Goal: Transaction & Acquisition: Purchase product/service

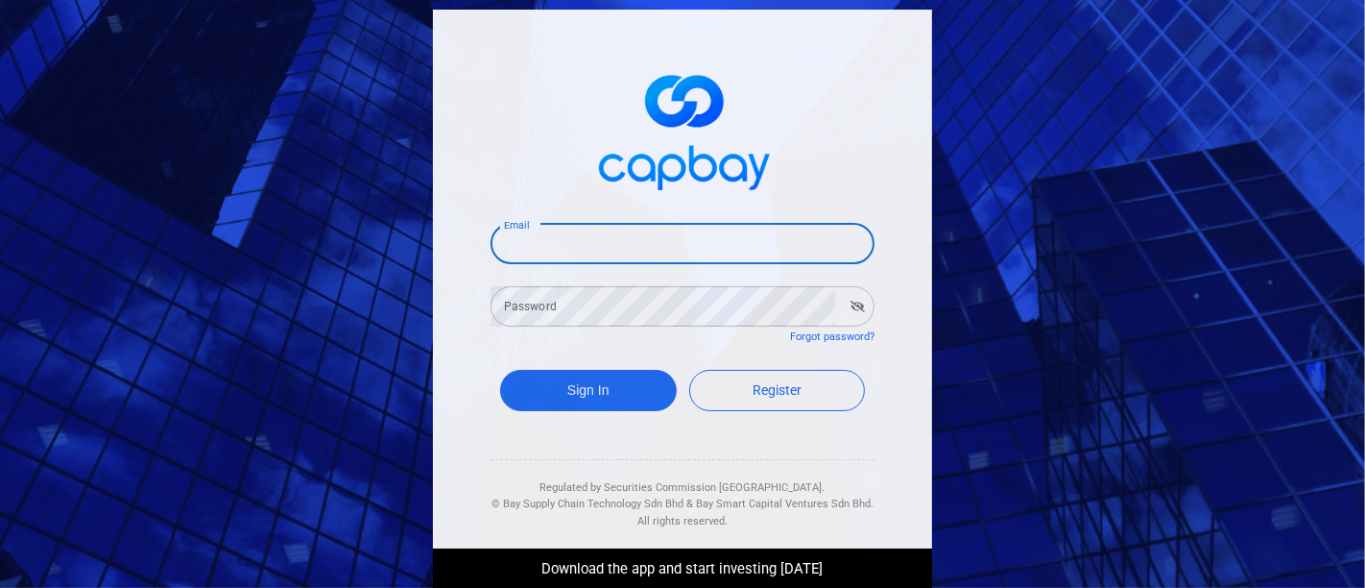
click at [718, 252] on input "Email" at bounding box center [683, 244] width 384 height 40
type input "[EMAIL_ADDRESS][DOMAIN_NAME]"
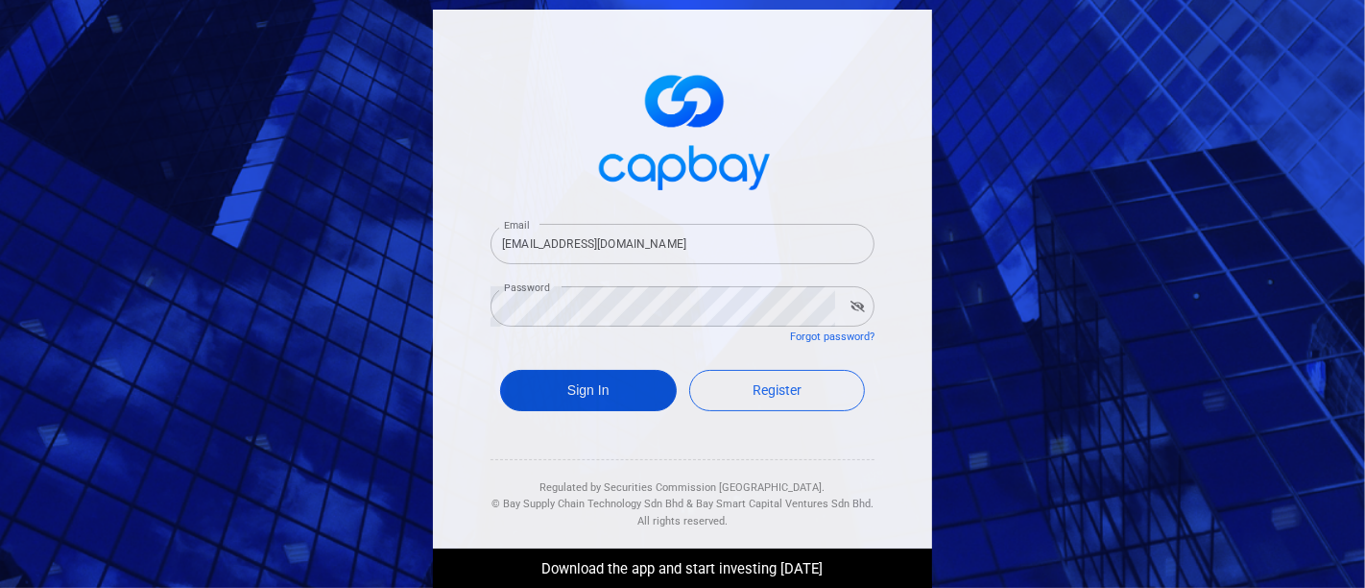
click at [526, 386] on button "Sign In" at bounding box center [588, 390] width 177 height 41
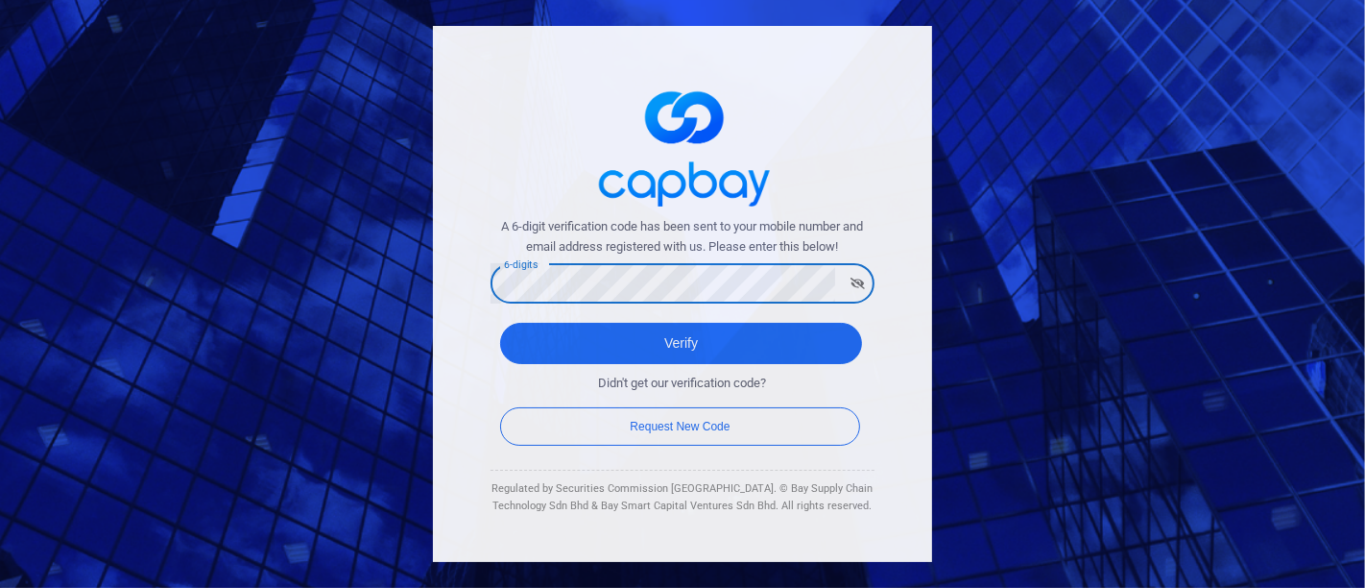
click at [852, 287] on icon "button" at bounding box center [858, 283] width 14 height 12
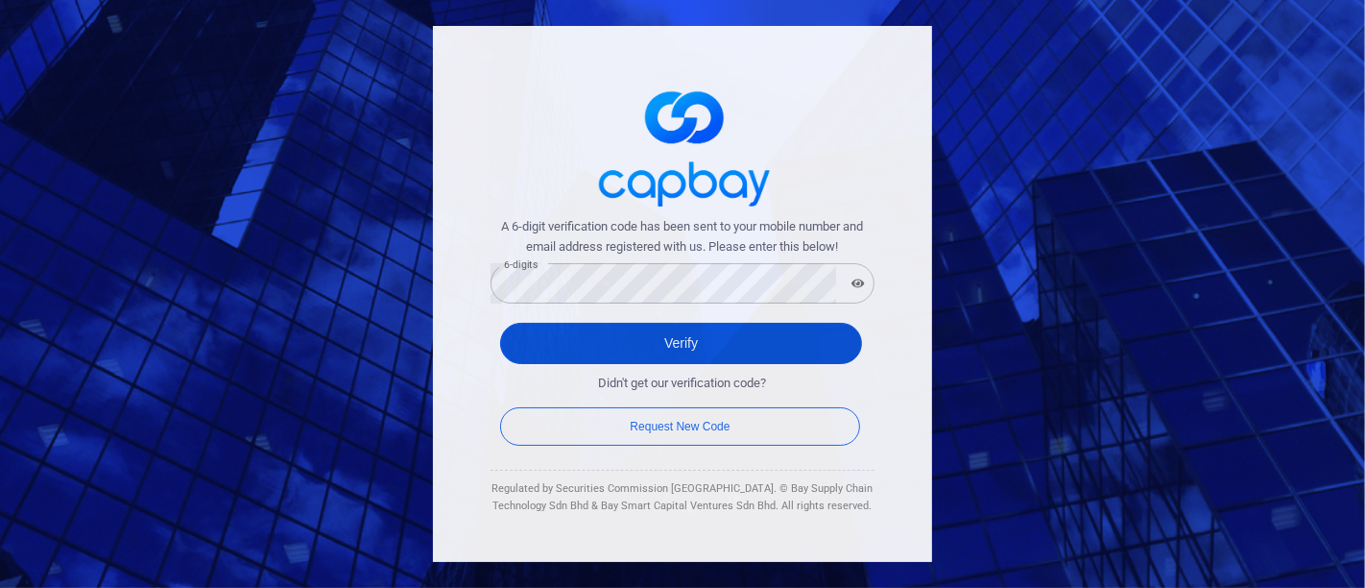
click at [766, 330] on button "Verify" at bounding box center [681, 343] width 362 height 41
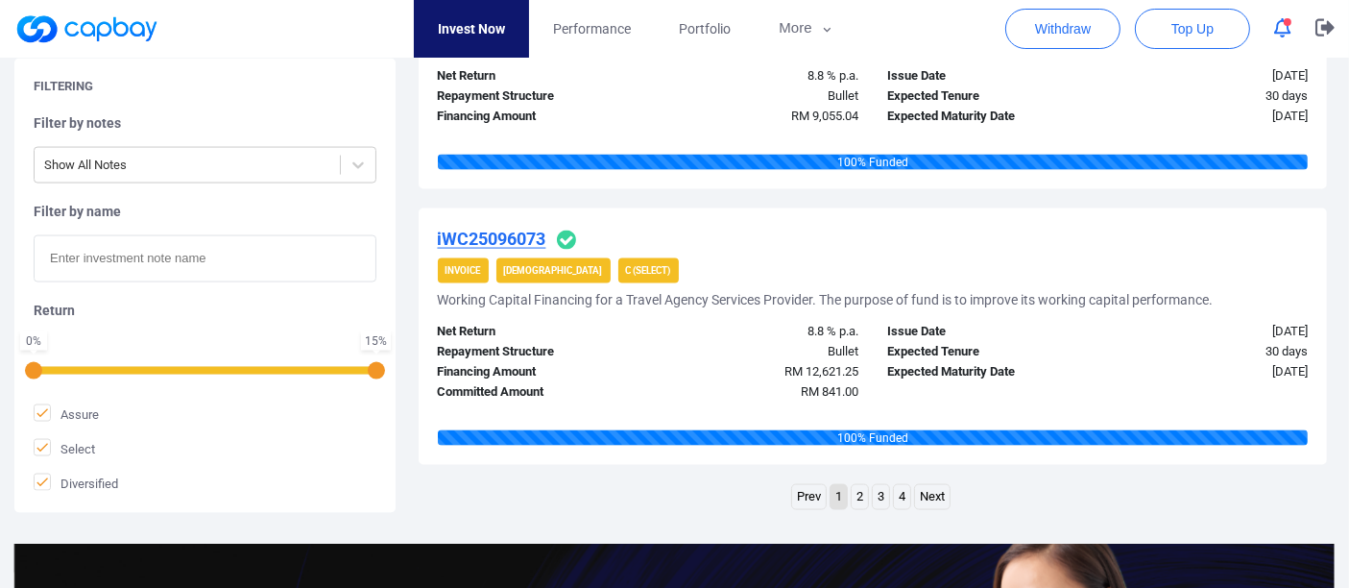
scroll to position [2987, 0]
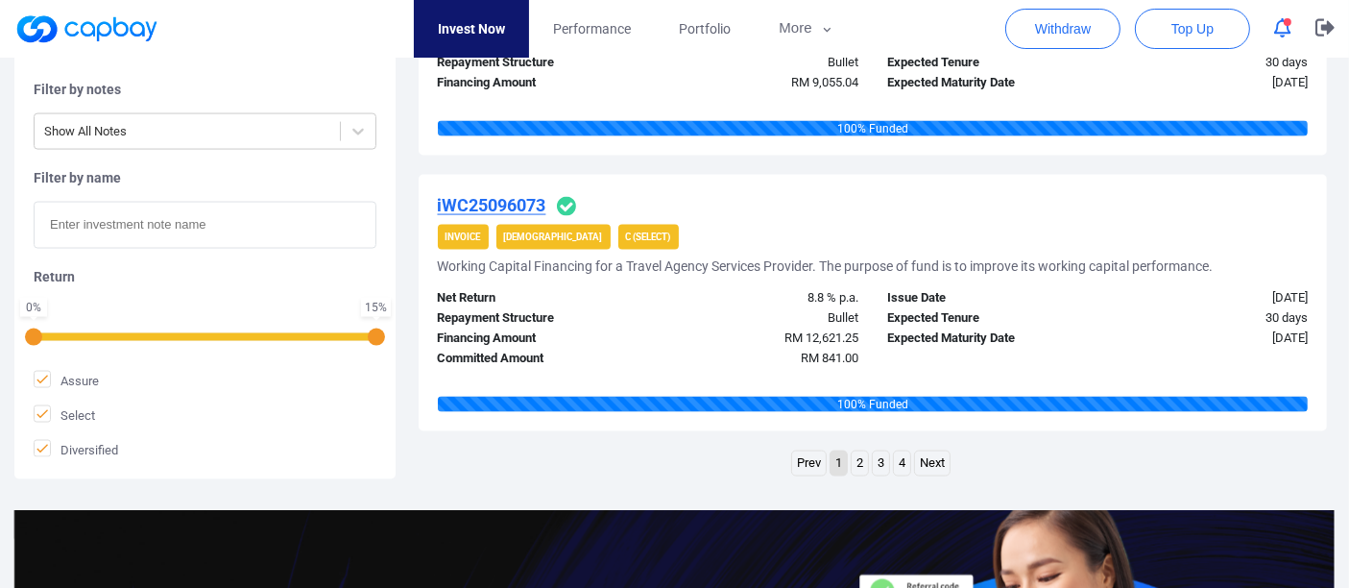
click at [858, 459] on link "2" at bounding box center [860, 463] width 16 height 24
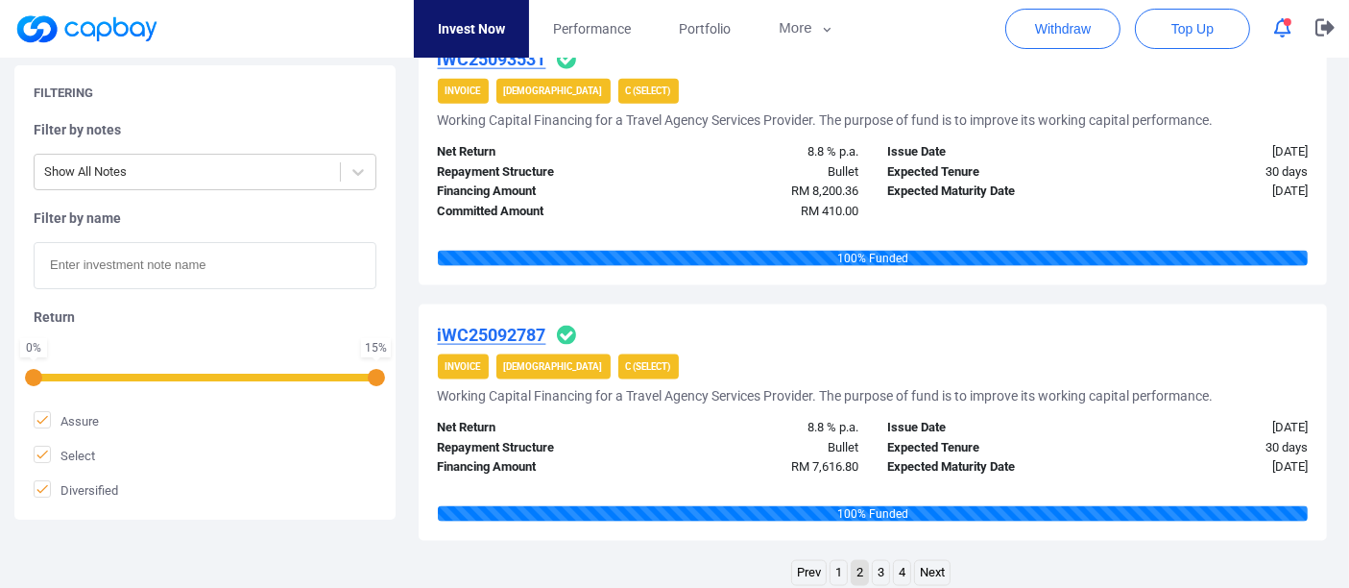
scroll to position [2666, 0]
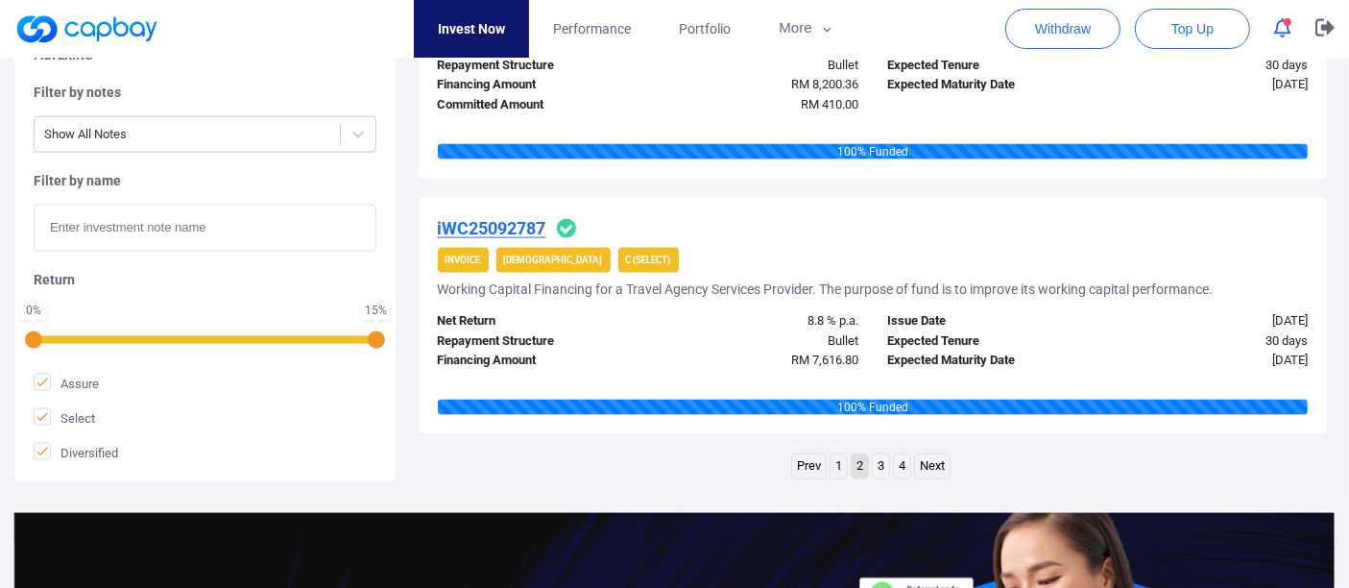
click at [880, 463] on link "3" at bounding box center [881, 466] width 16 height 24
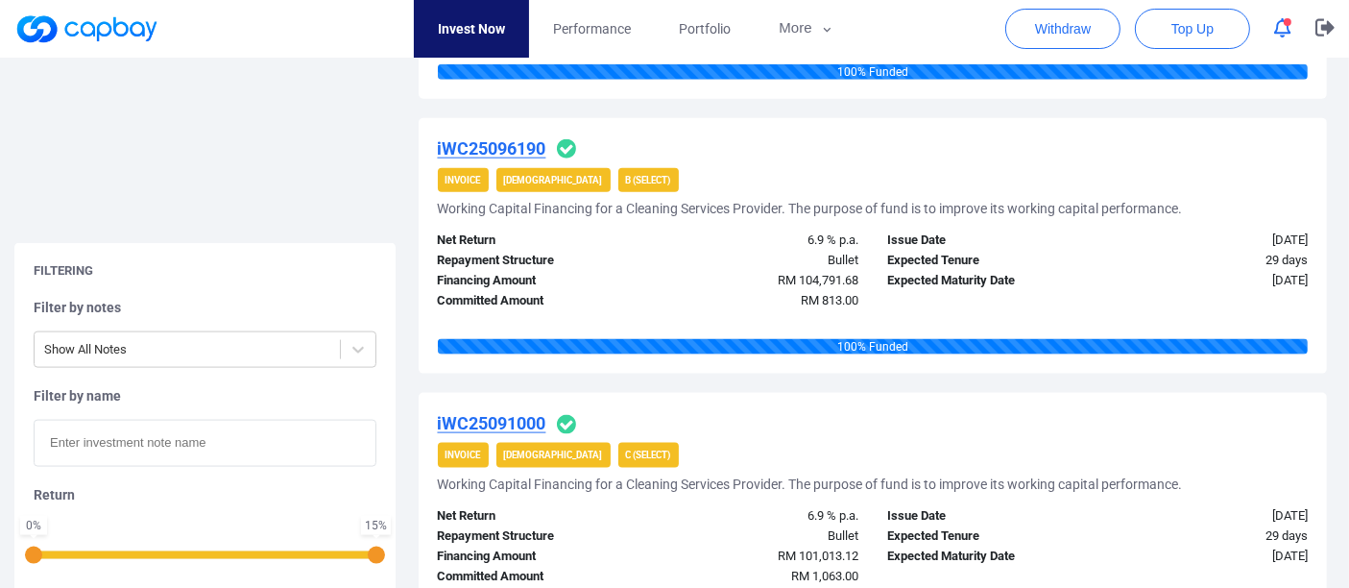
scroll to position [2796, 0]
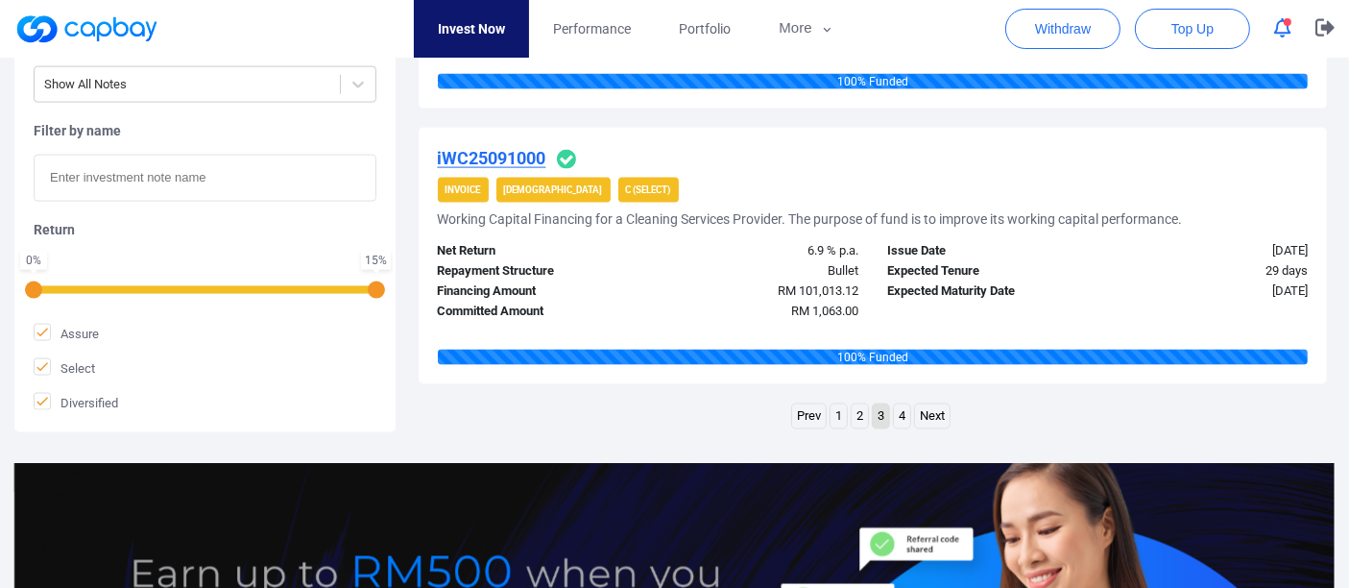
click at [900, 409] on link "4" at bounding box center [902, 416] width 16 height 24
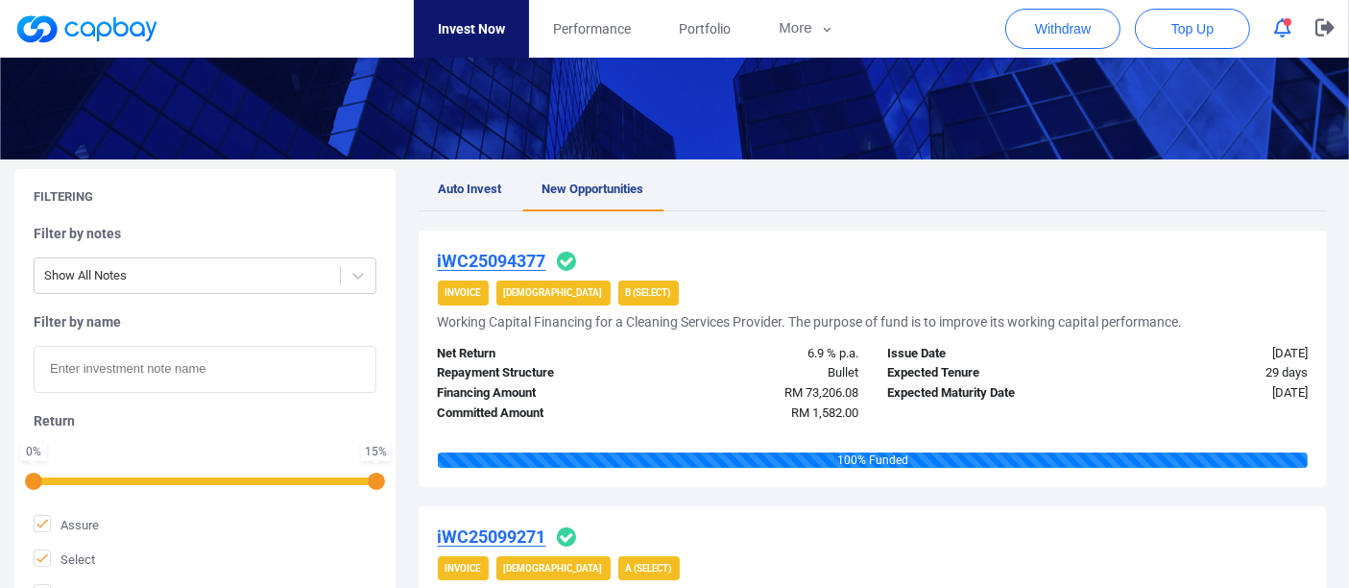
scroll to position [129, 0]
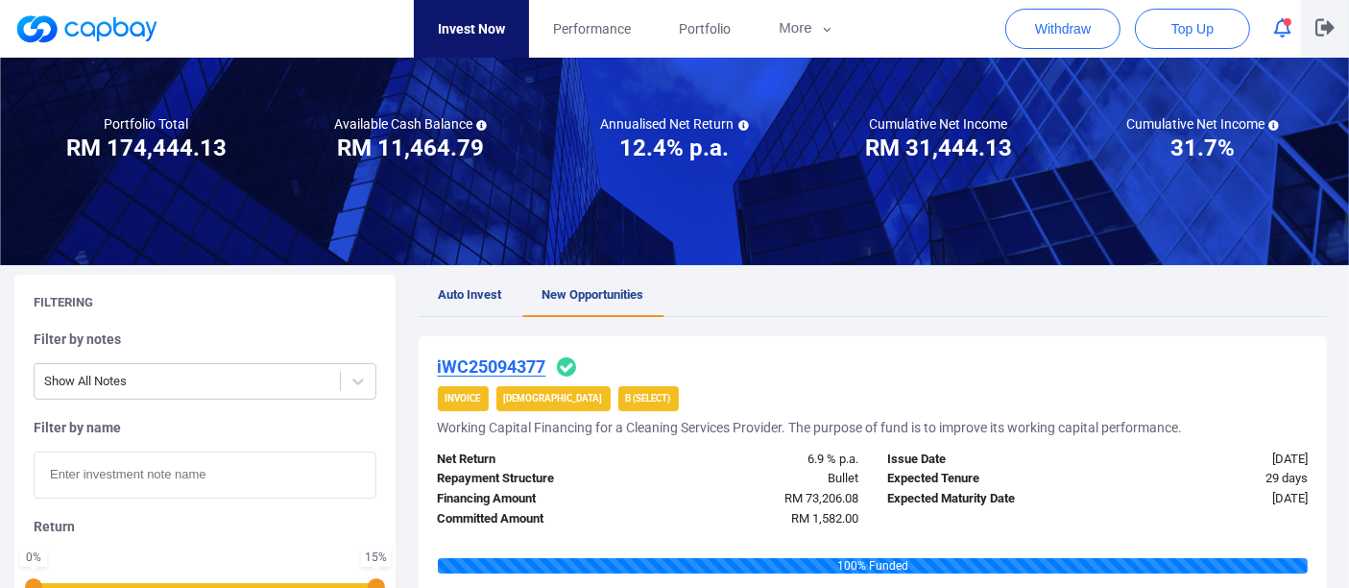
click at [1323, 22] on icon "button" at bounding box center [1324, 27] width 19 height 18
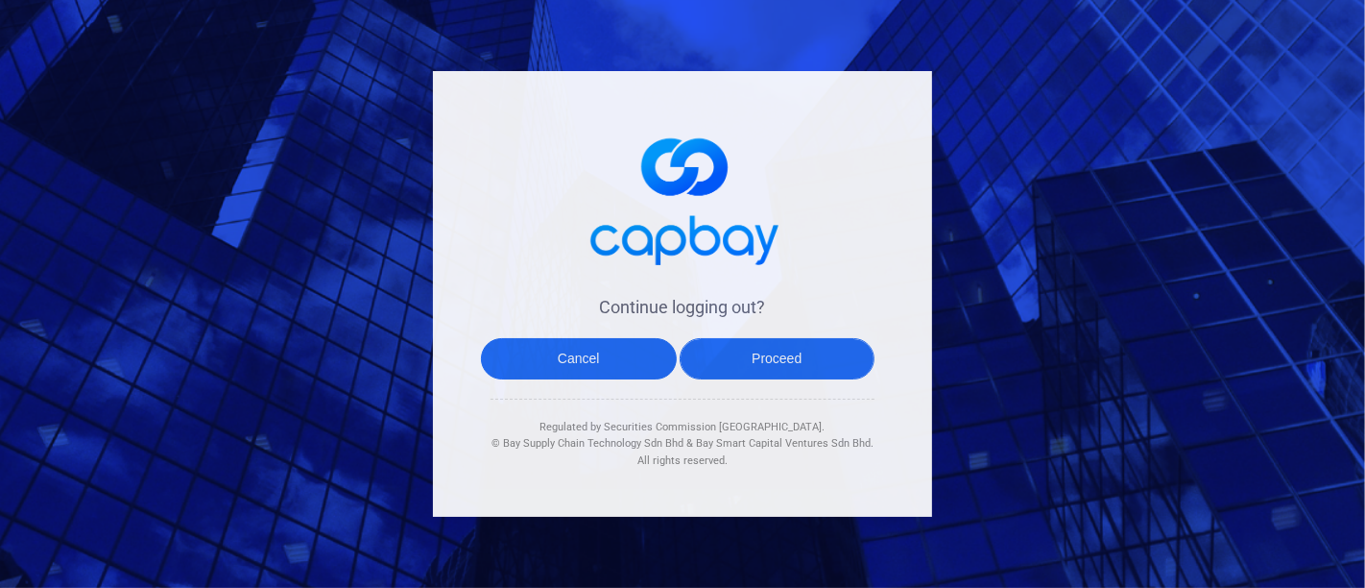
click at [726, 362] on button "Proceed" at bounding box center [778, 358] width 196 height 41
